Goal: Task Accomplishment & Management: Use online tool/utility

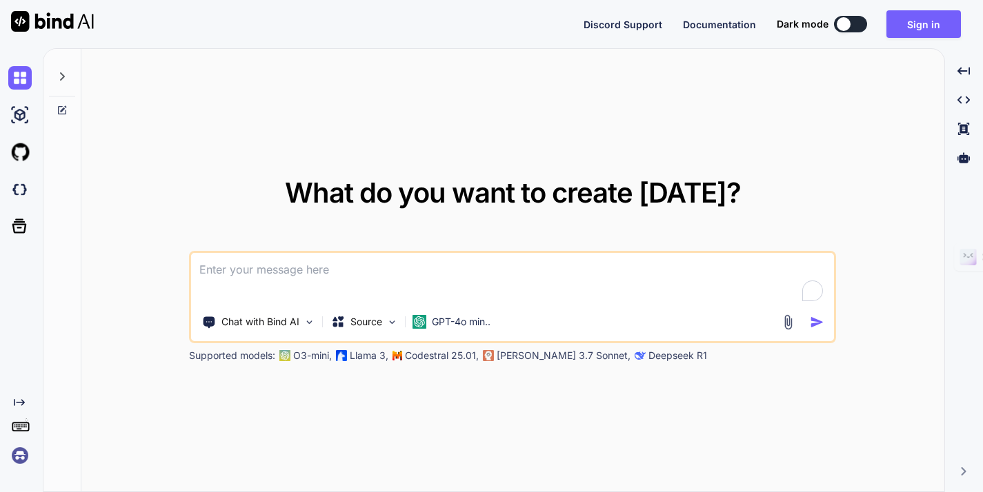
type textarea "x"
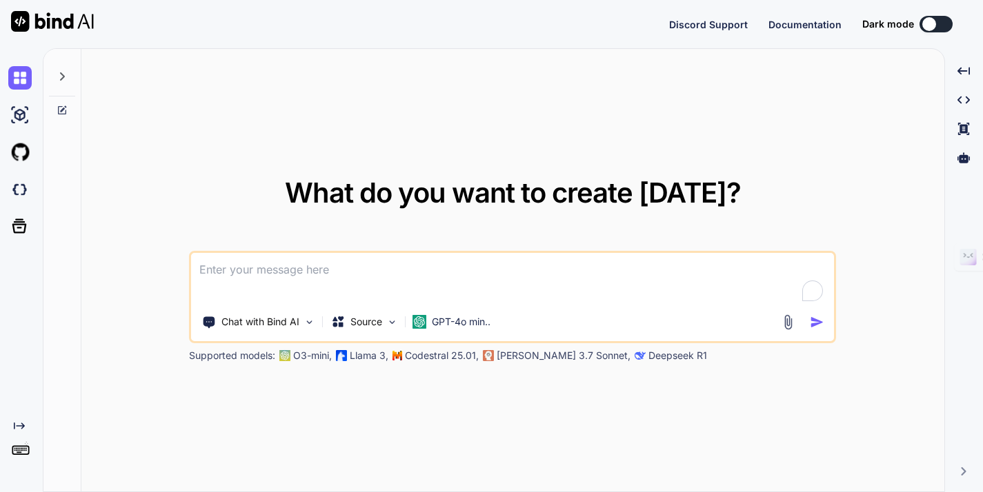
type textarea "x"
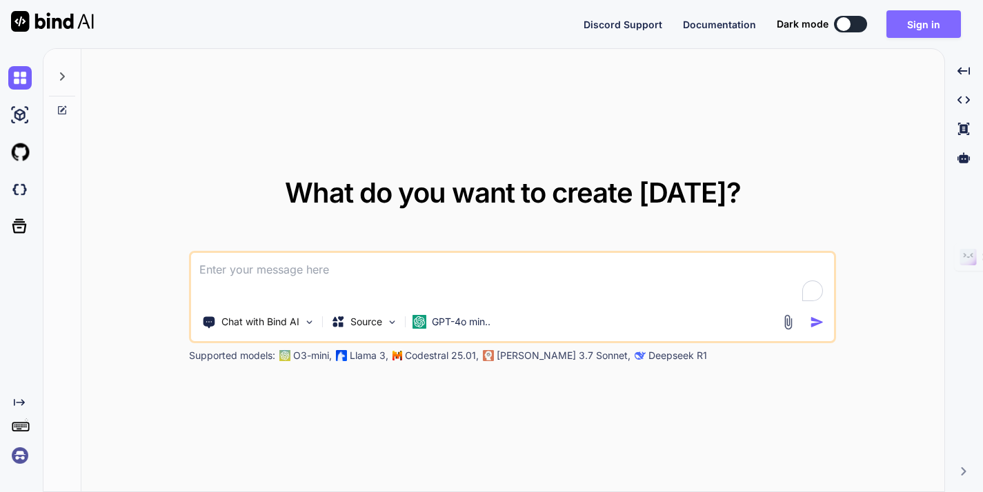
click at [940, 14] on button "Sign in" at bounding box center [923, 24] width 74 height 28
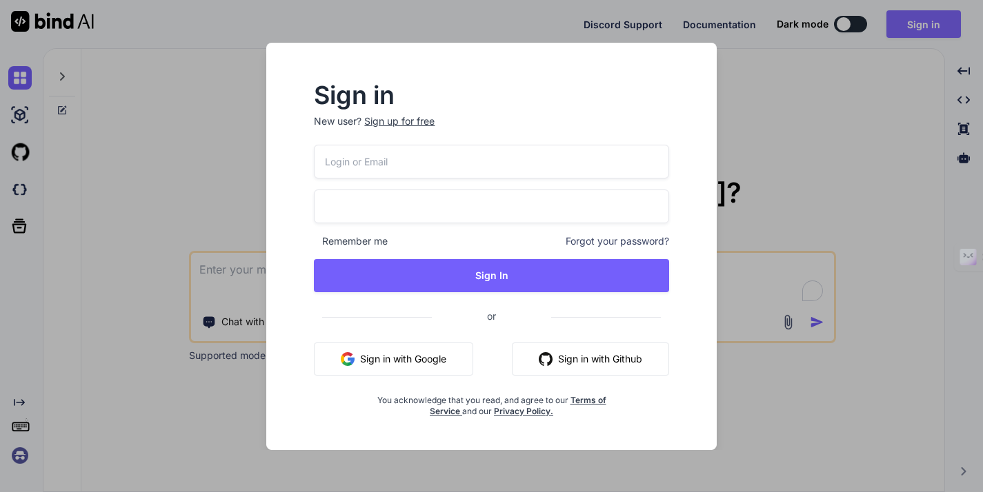
type input "triplewebmedia@gmail.com"
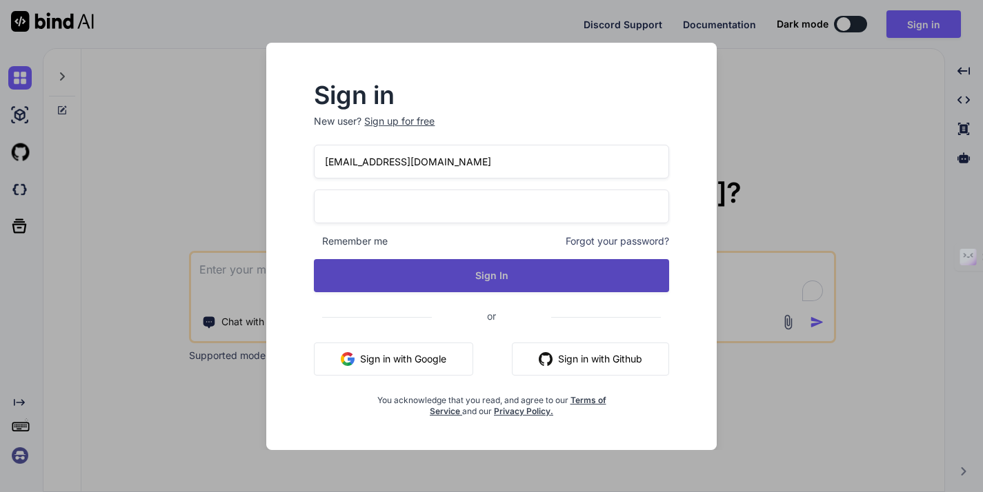
click at [552, 281] on button "Sign In" at bounding box center [491, 275] width 354 height 33
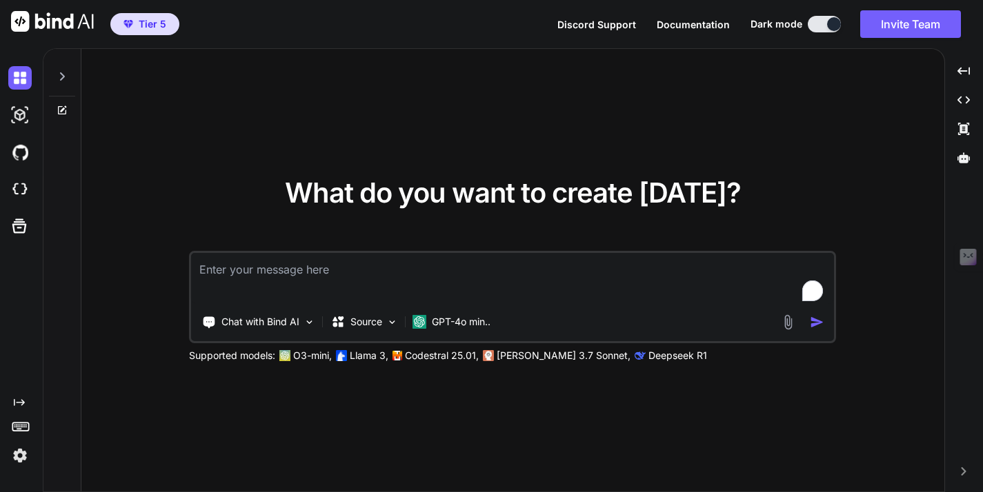
click at [23, 456] on img at bounding box center [19, 455] width 23 height 23
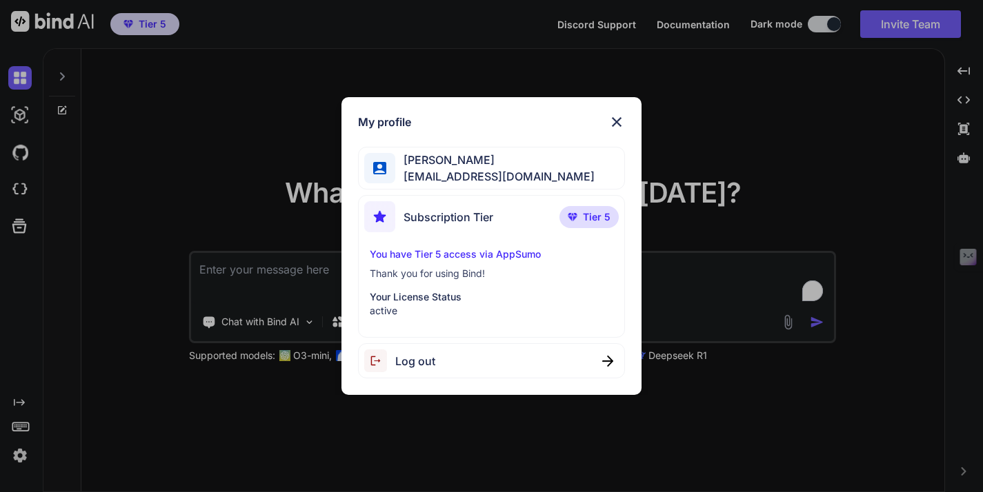
click at [517, 219] on div "Subscription Tier Tier 5" at bounding box center [491, 219] width 254 height 37
click at [621, 117] on img at bounding box center [616, 122] width 17 height 17
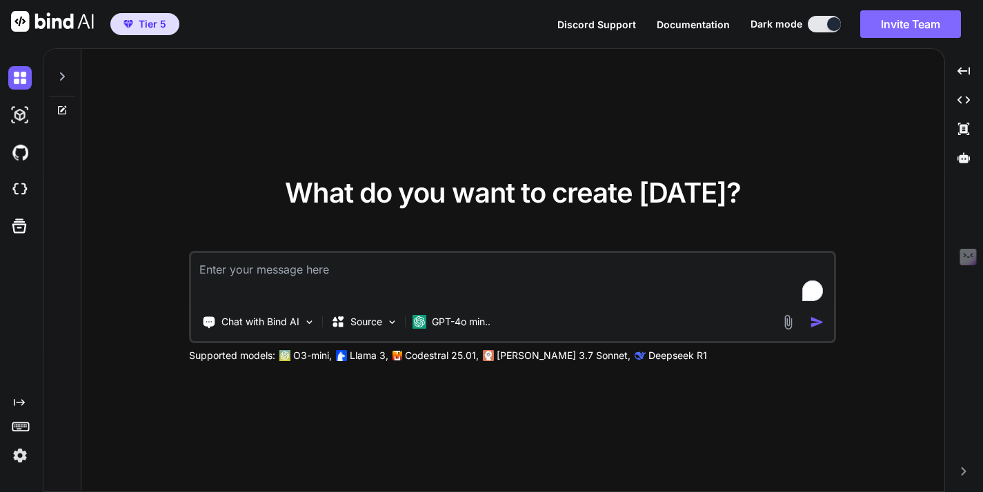
click at [918, 17] on button "Invite Team" at bounding box center [910, 24] width 101 height 28
type textarea "x"
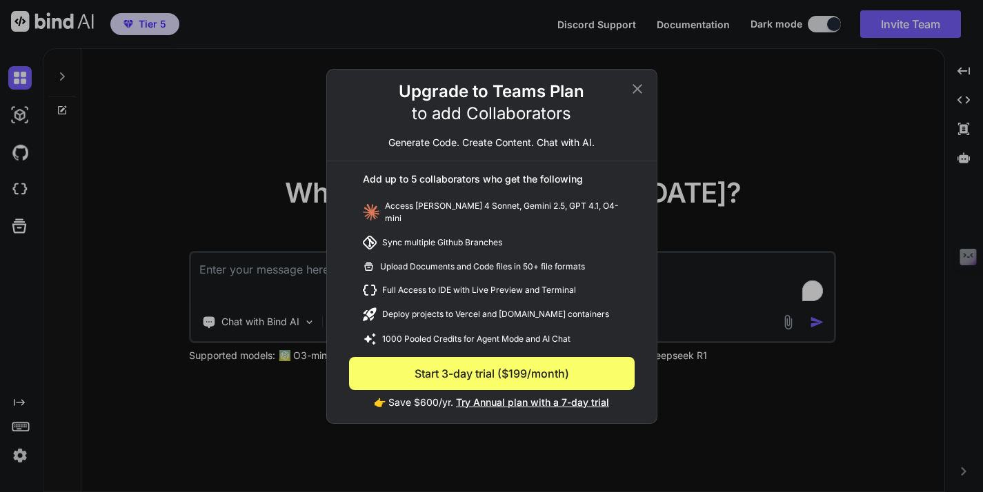
click at [188, 198] on div "Upgrade to Teams Plan to add Collaborators Generate Code. Create Content. Chat …" at bounding box center [491, 246] width 983 height 492
